Goal: Information Seeking & Learning: Learn about a topic

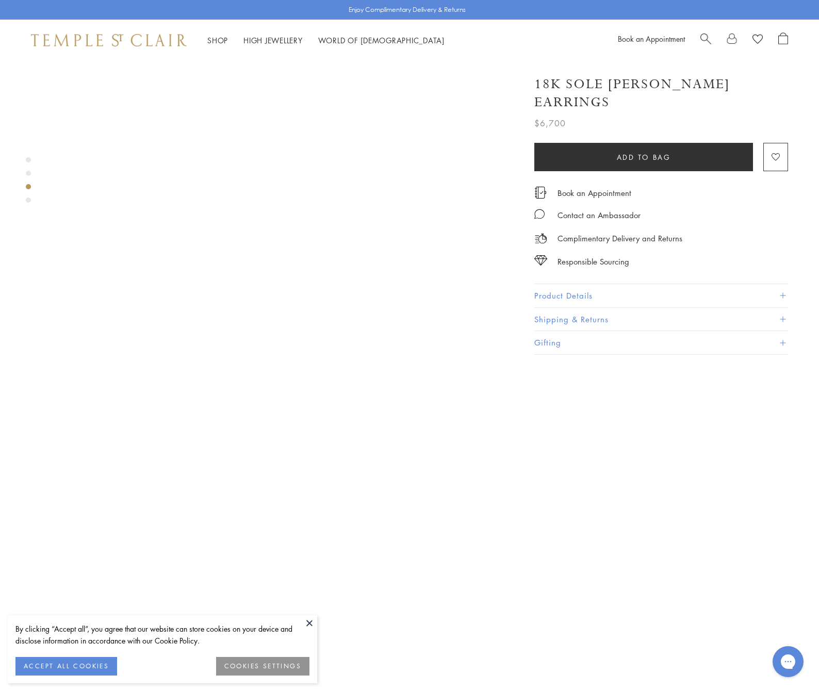
scroll to position [1042, 0]
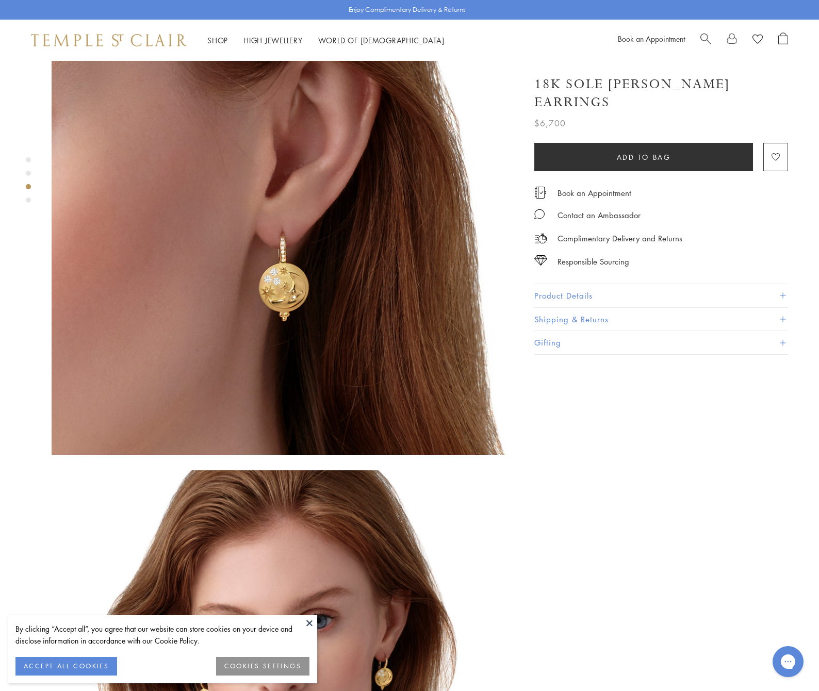
click at [615, 284] on button "Product Details" at bounding box center [661, 295] width 254 height 23
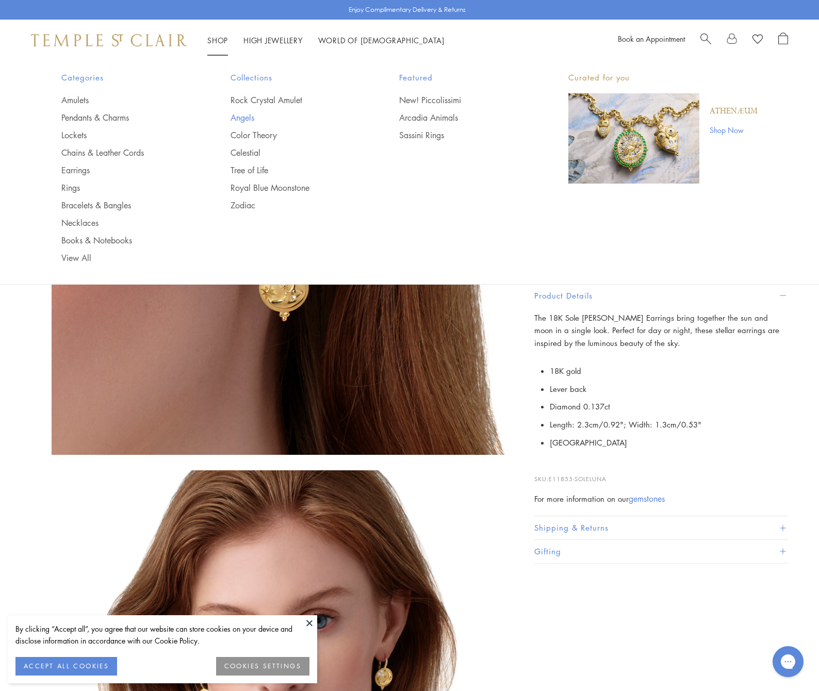
click at [238, 116] on link "Angels" at bounding box center [294, 117] width 128 height 11
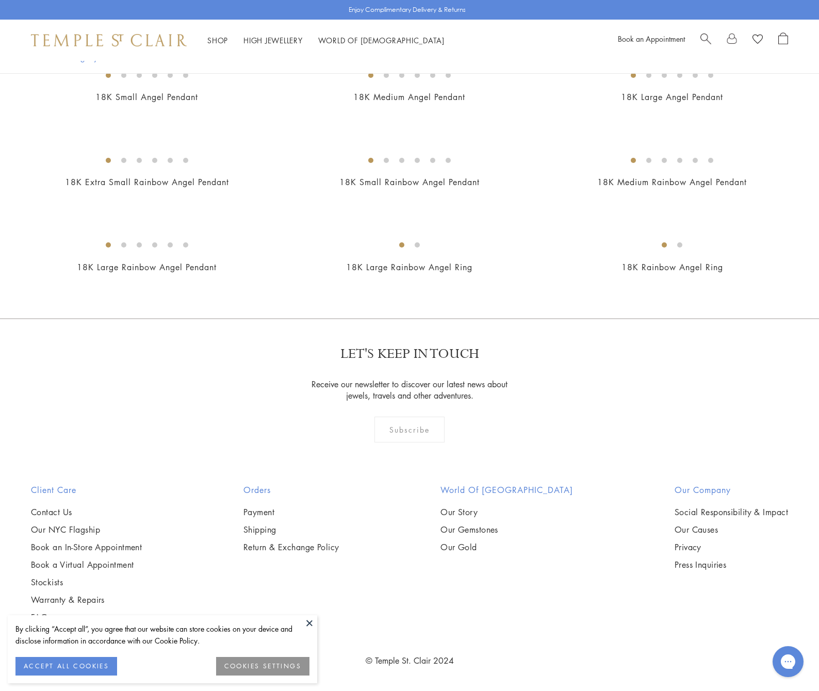
scroll to position [625, 0]
click at [0, 0] on img at bounding box center [0, 0] width 0 height 0
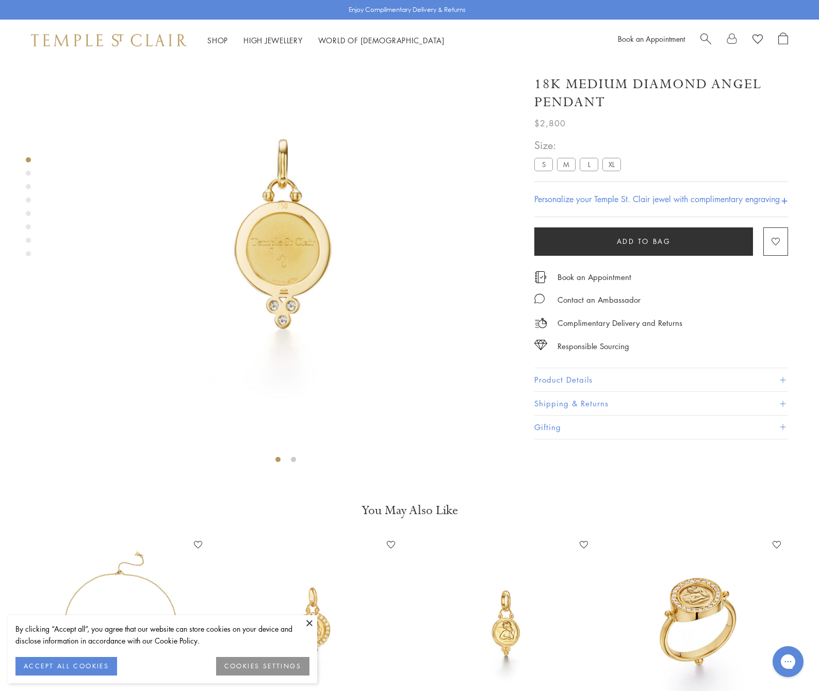
click at [395, 230] on img at bounding box center [286, 234] width 468 height 468
click at [311, 623] on button at bounding box center [309, 622] width 15 height 15
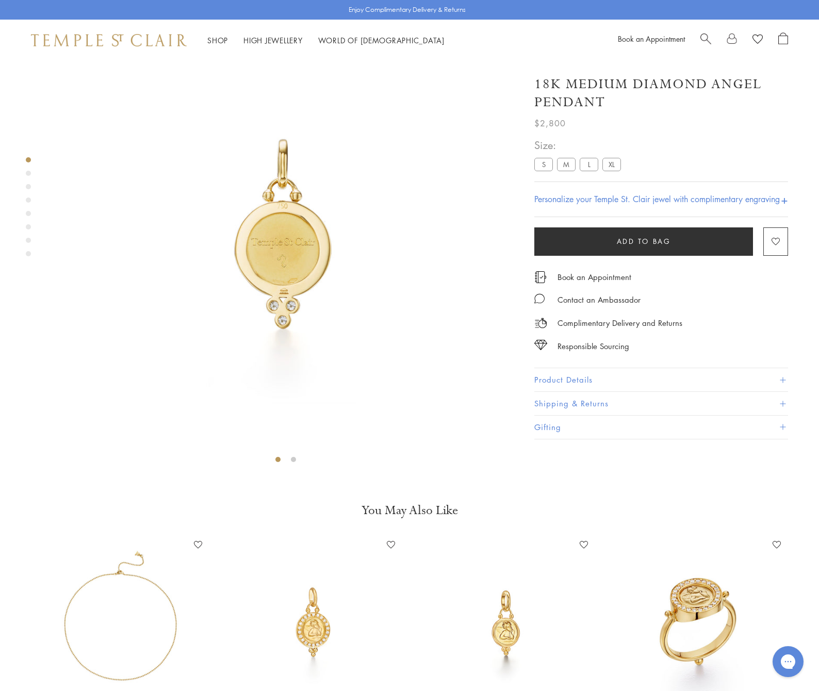
click at [28, 174] on div "Product gallery navigation" at bounding box center [28, 173] width 5 height 5
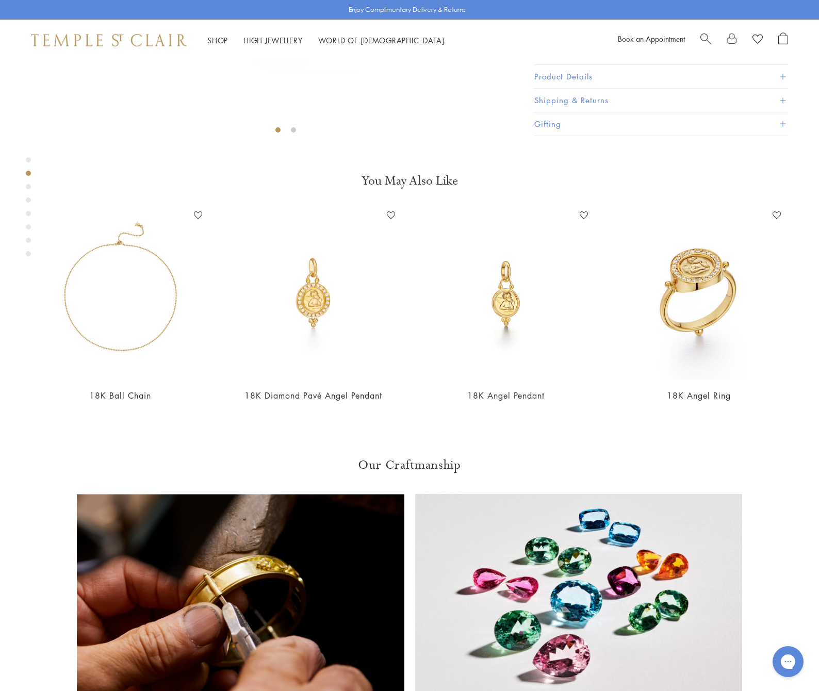
scroll to position [391, 0]
